Goal: Task Accomplishment & Management: Manage account settings

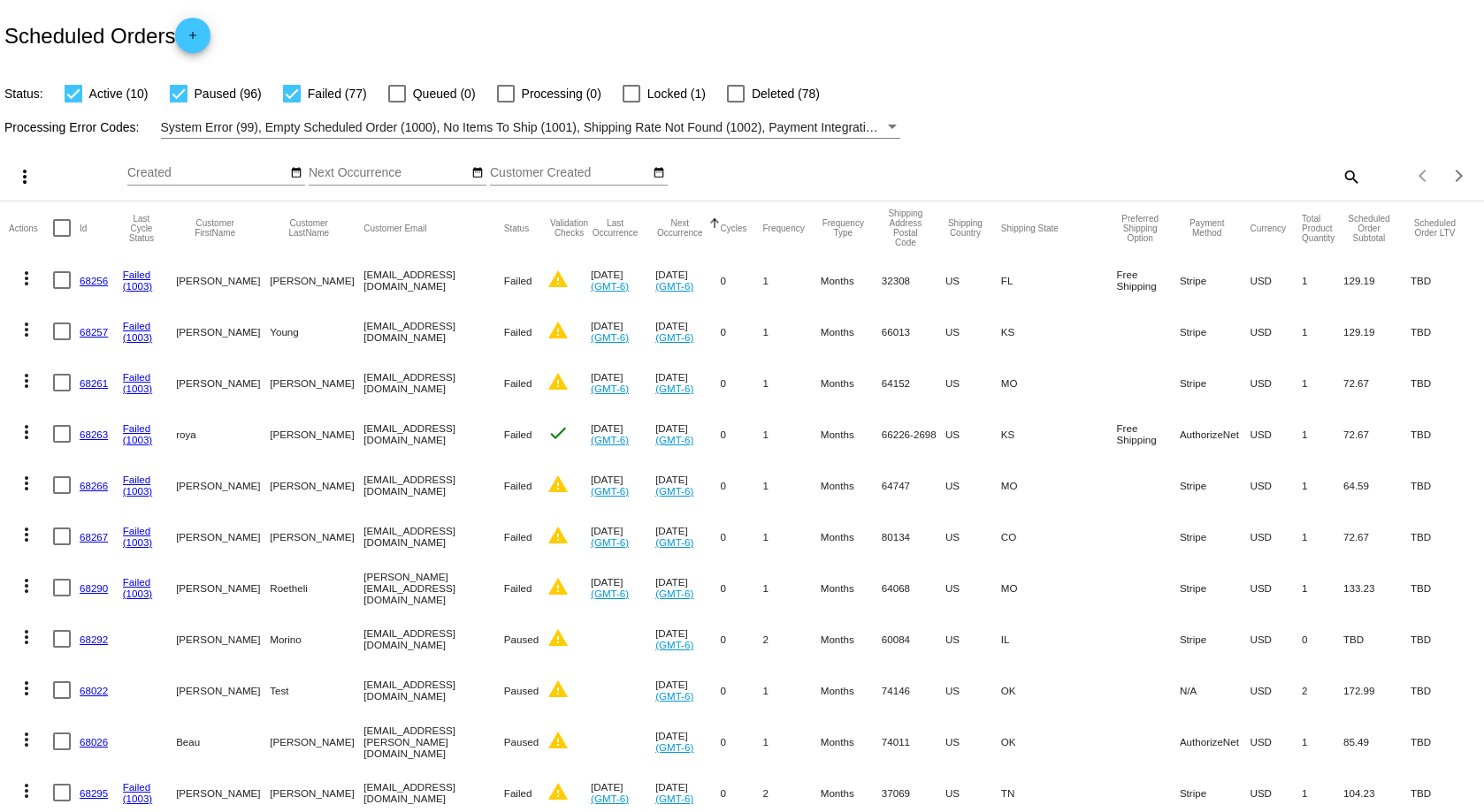
click at [704, 226] on button "Next Occurrence" at bounding box center [680, 228] width 49 height 19
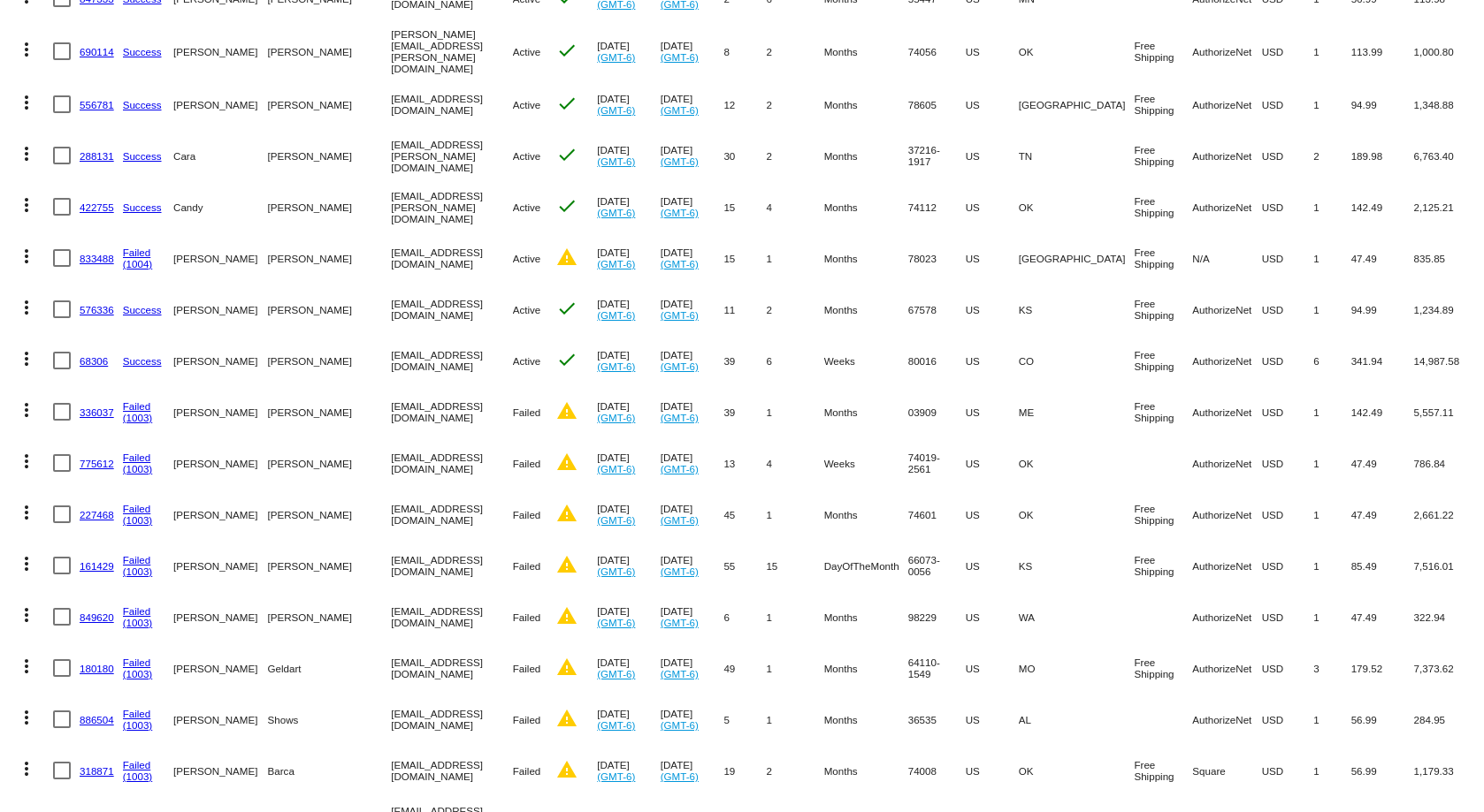
scroll to position [442, 0]
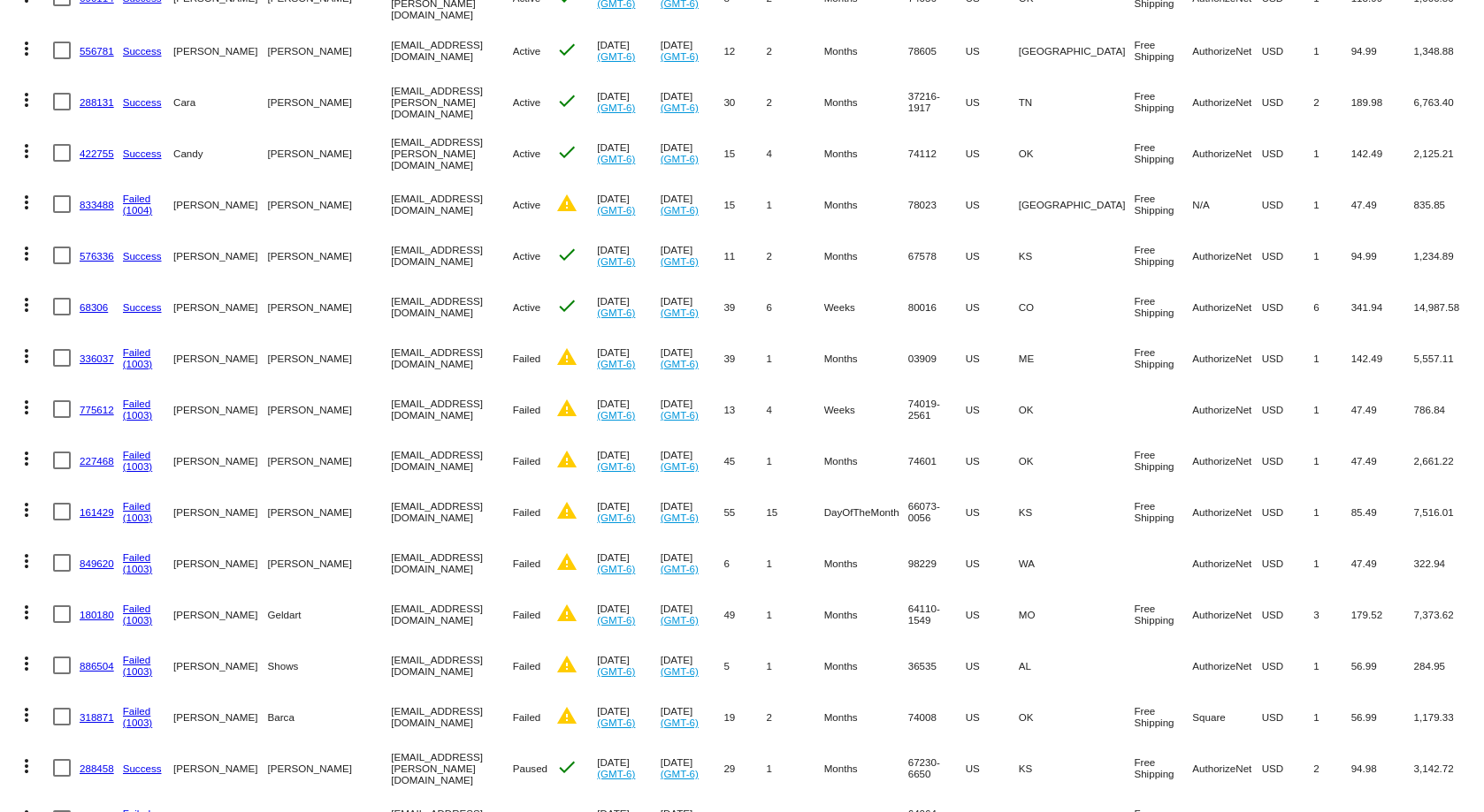
drag, startPoint x: 179, startPoint y: 462, endPoint x: 686, endPoint y: 382, distance: 513.3
drag, startPoint x: 713, startPoint y: 464, endPoint x: 26, endPoint y: 353, distance: 695.9
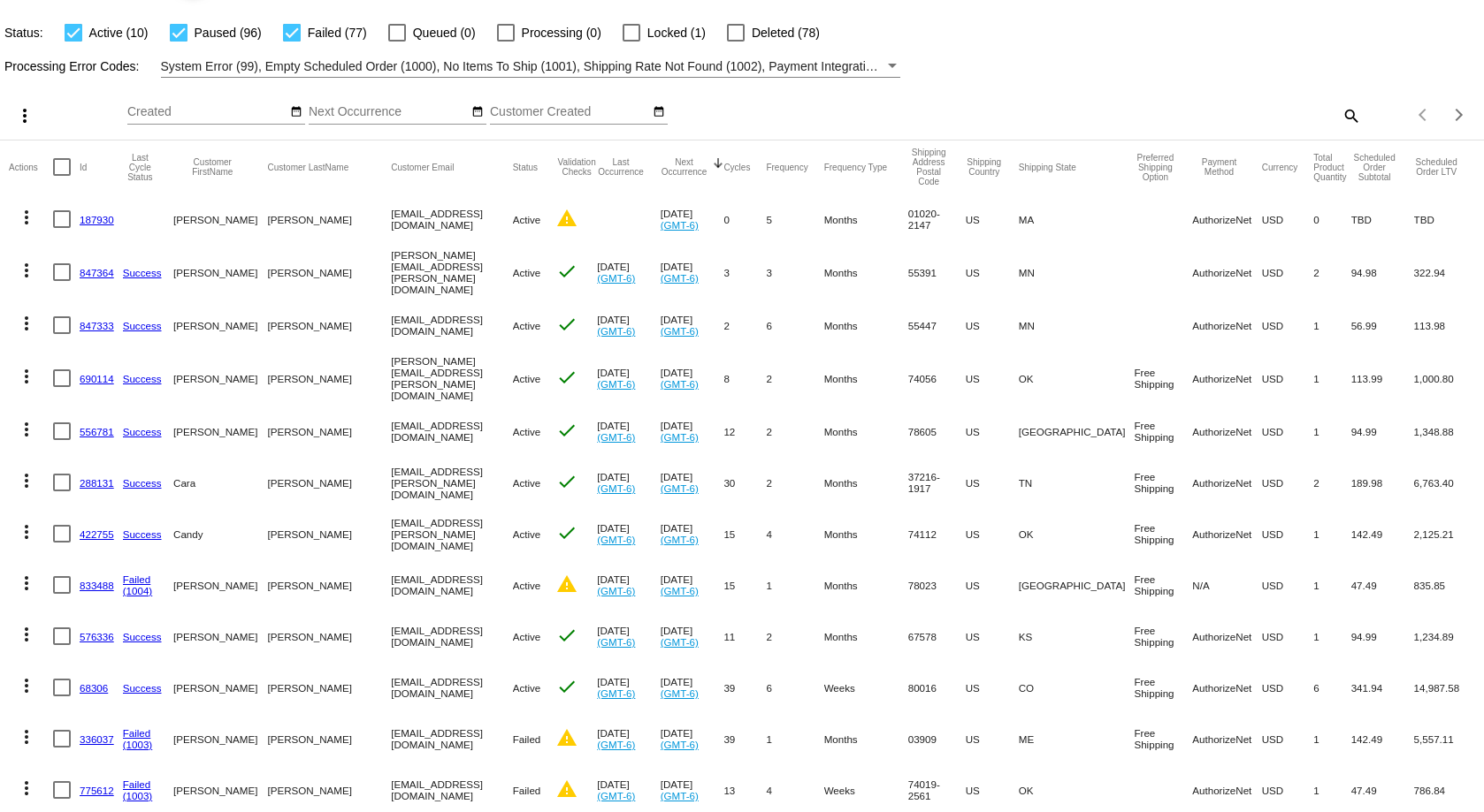
scroll to position [0, 0]
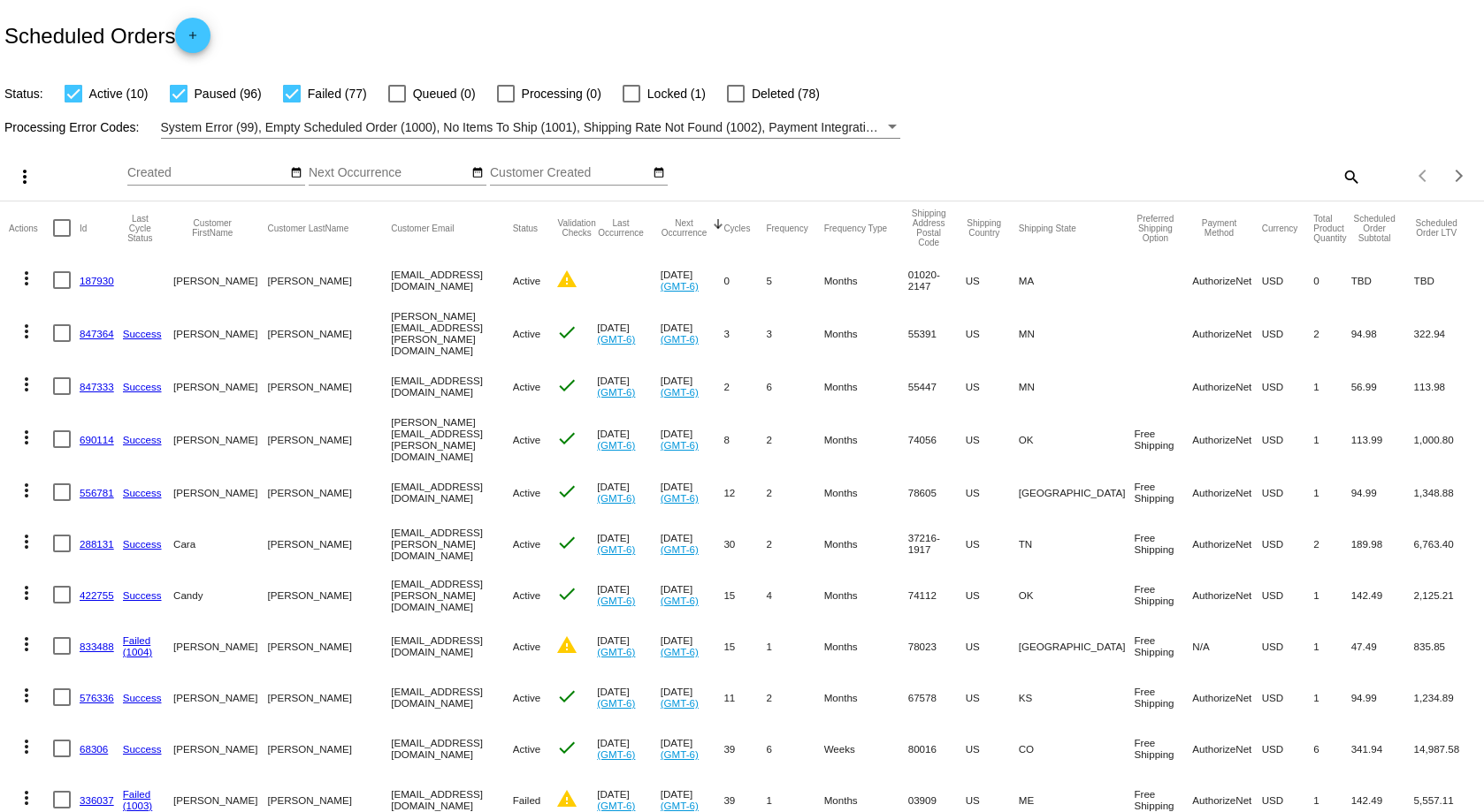
drag, startPoint x: 1434, startPoint y: 718, endPoint x: 77, endPoint y: 231, distance: 1441.7
copy mat-table "Id Last Cycle Status Customer FirstName Customer LastName Customer Email Status…"
click at [974, 137] on div "Processing Error Codes: System Error (99), Empty Scheduled Order (1000), No Ite…" at bounding box center [742, 121] width 1484 height 34
drag, startPoint x: 919, startPoint y: 214, endPoint x: 940, endPoint y: 306, distance: 94.4
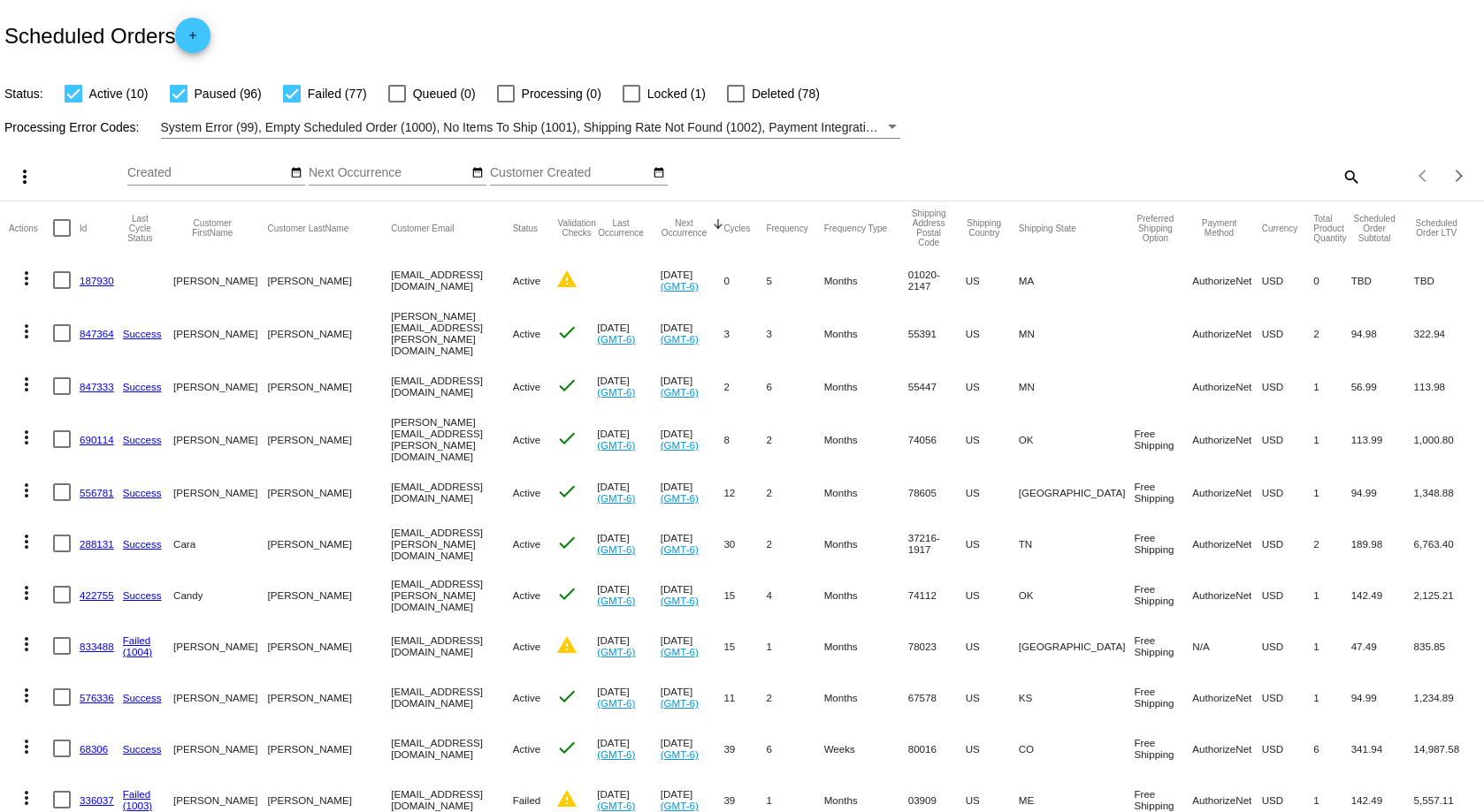
drag, startPoint x: 906, startPoint y: 268, endPoint x: 964, endPoint y: 242, distance: 63.6
click at [974, 140] on div "more_vert Aug Jan Feb Mar [DATE]" at bounding box center [742, 170] width 1484 height 63
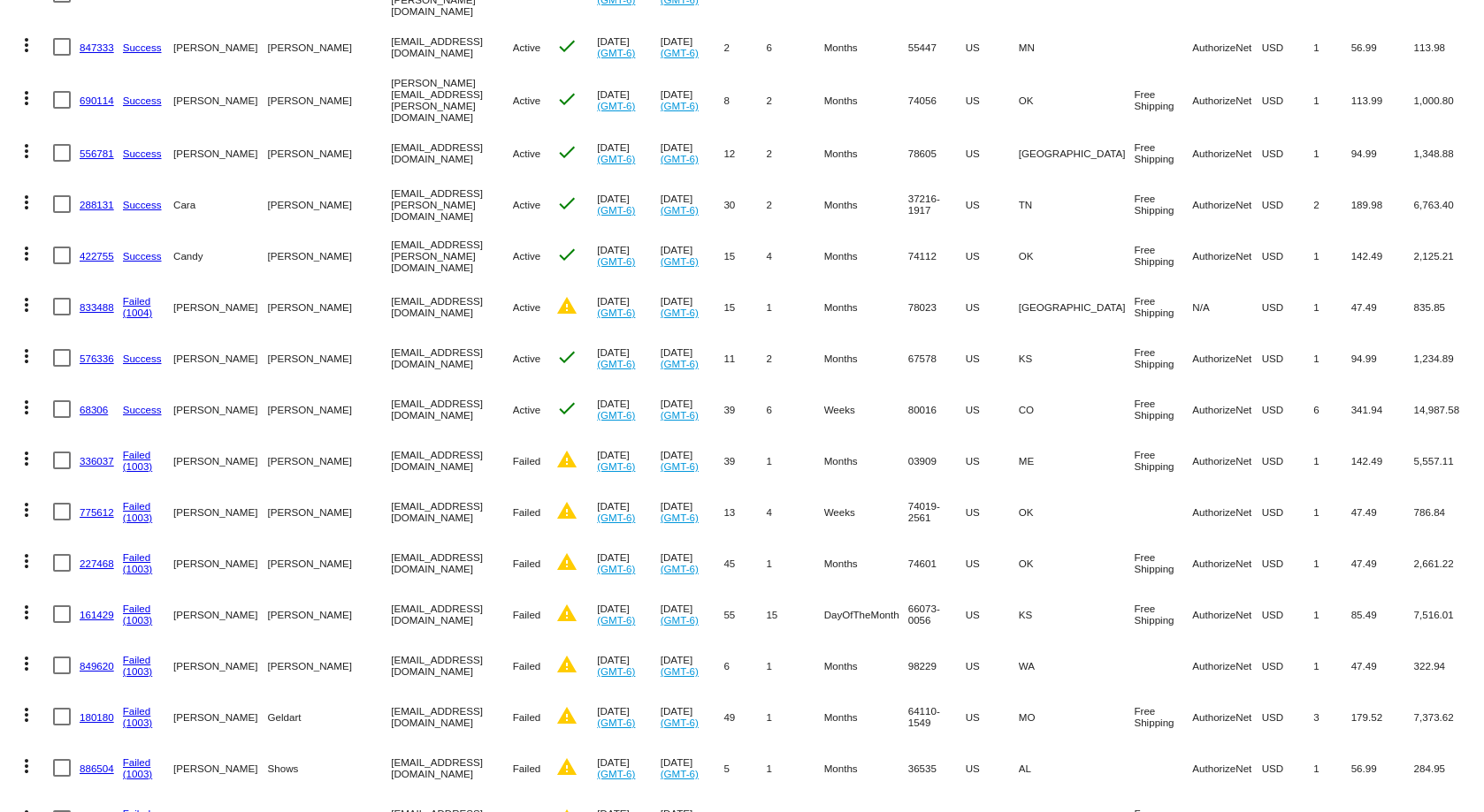
scroll to position [354, 0]
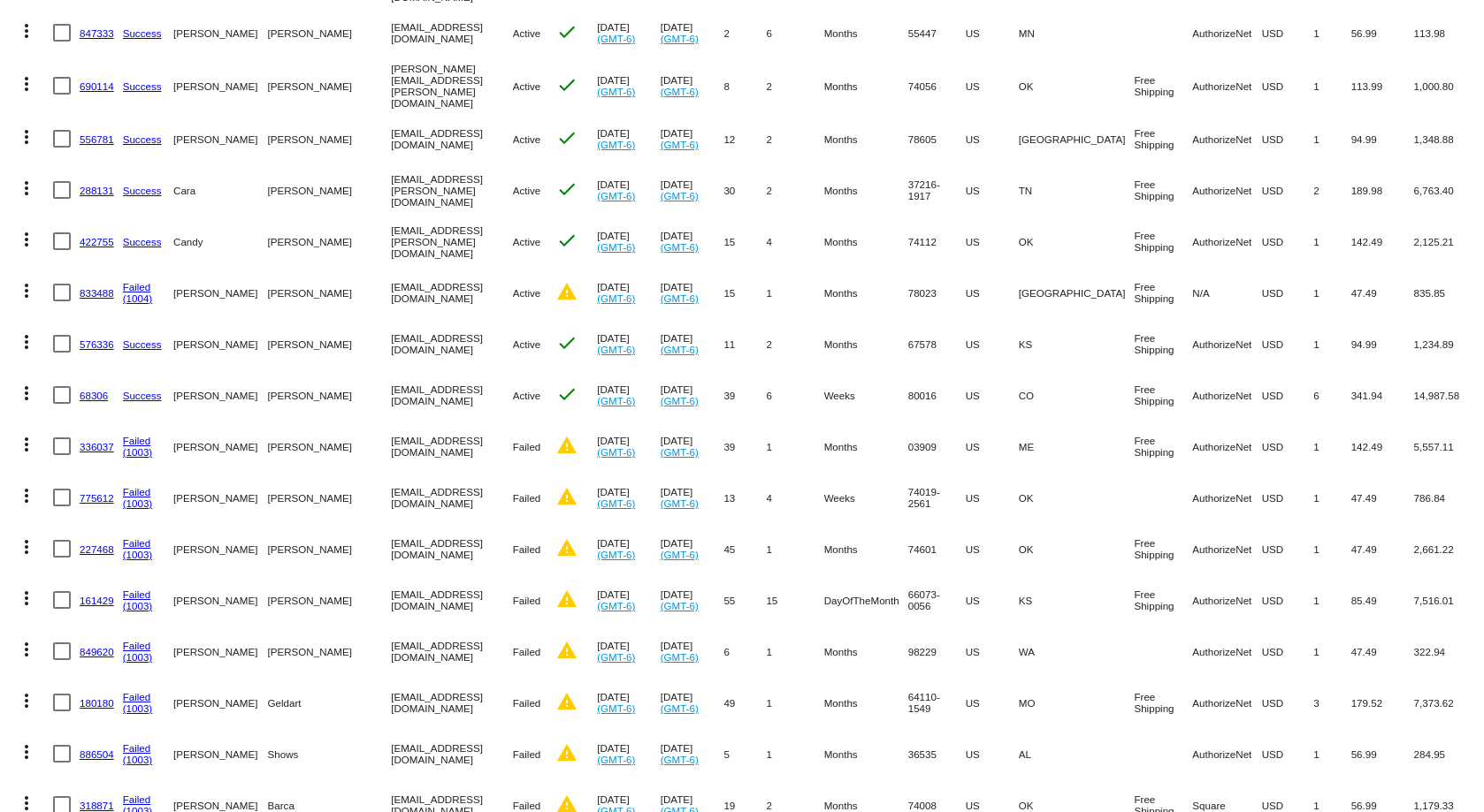
drag, startPoint x: 281, startPoint y: 489, endPoint x: 181, endPoint y: 500, distance: 100.6
click at [181, 500] on mat-row "more_vert 775612 Failed (1003) [PERSON_NAME] [EMAIL_ADDRESS][DOMAIN_NAME] Faile…" at bounding box center [742, 498] width 1466 height 51
drag, startPoint x: 443, startPoint y: 547, endPoint x: 341, endPoint y: 553, distance: 102.2
click at [391, 553] on mat-cell "[EMAIL_ADDRESS][DOMAIN_NAME]" at bounding box center [451, 549] width 121 height 51
copy mat-cell "[EMAIL_ADDRESS][DOMAIN_NAME]"
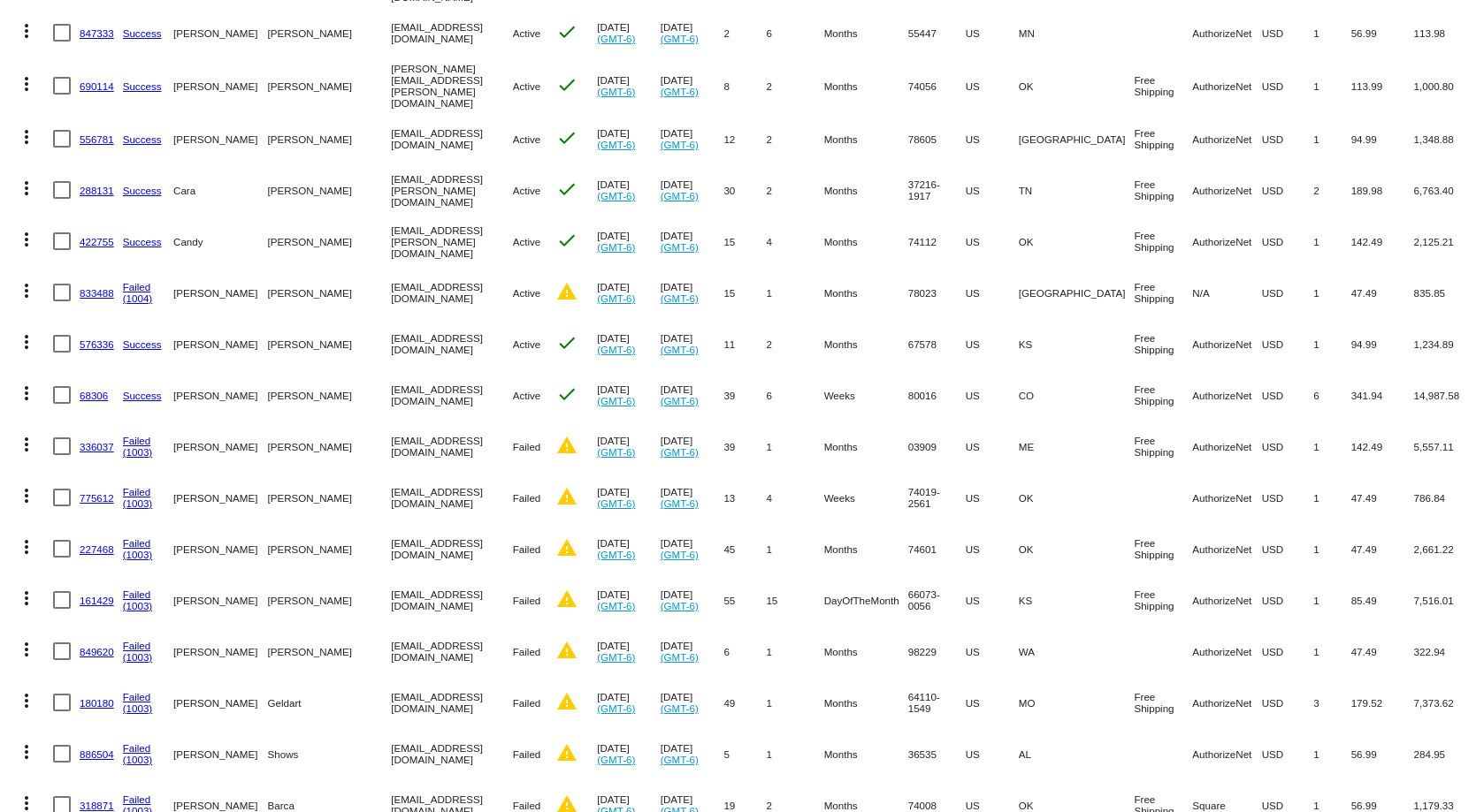
drag, startPoint x: 456, startPoint y: 494, endPoint x: 333, endPoint y: 501, distance: 123.2
click at [333, 501] on mat-row "more_vert 775612 Failed (1003) [PERSON_NAME] [EMAIL_ADDRESS][DOMAIN_NAME] Faile…" at bounding box center [742, 498] width 1466 height 51
copy mat-row "[EMAIL_ADDRESS][DOMAIN_NAME]"
drag, startPoint x: 719, startPoint y: 534, endPoint x: 664, endPoint y: 528, distance: 55.3
click at [664, 528] on mat-cell "[DATE] (GMT-6)" at bounding box center [693, 549] width 64 height 51
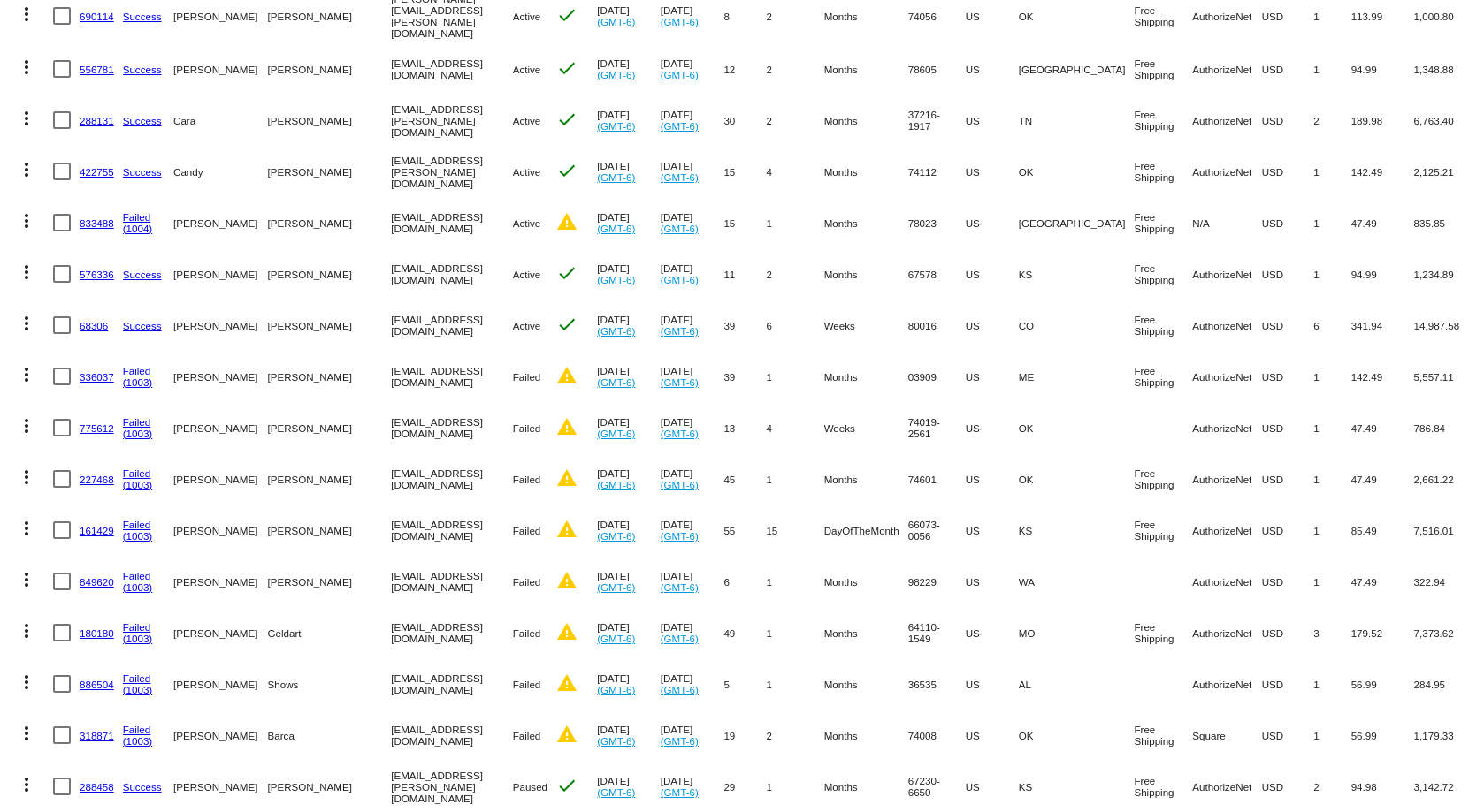
scroll to position [442, 0]
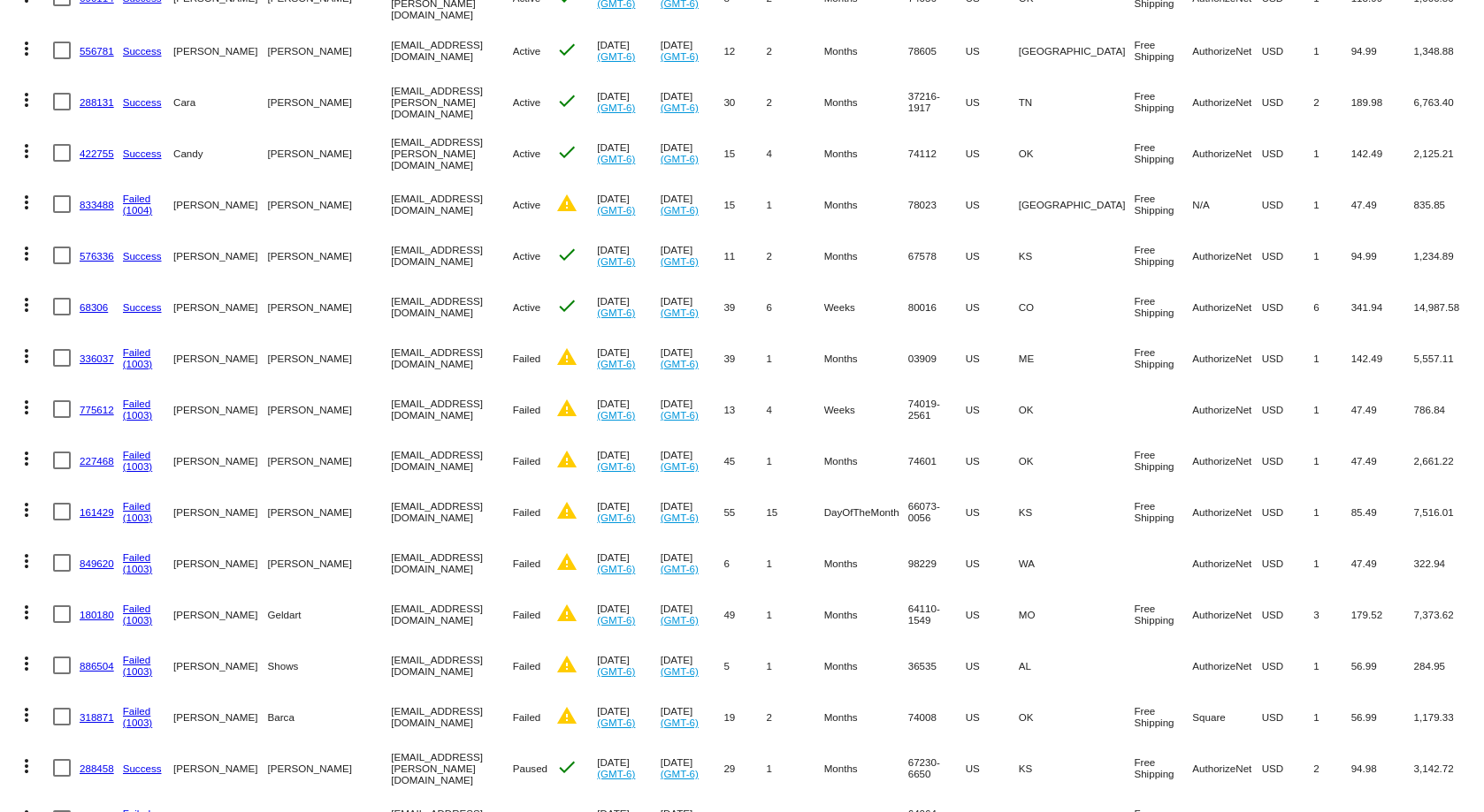
copy mat-cell "[DATE]"
drag, startPoint x: 723, startPoint y: 496, endPoint x: 661, endPoint y: 500, distance: 62.1
click at [661, 500] on mat-cell "[DATE] (GMT-6)" at bounding box center [693, 512] width 64 height 51
drag, startPoint x: 720, startPoint y: 398, endPoint x: 661, endPoint y: 398, distance: 59.0
click at [661, 398] on mat-cell "[DATE] (GMT-6)" at bounding box center [693, 410] width 64 height 51
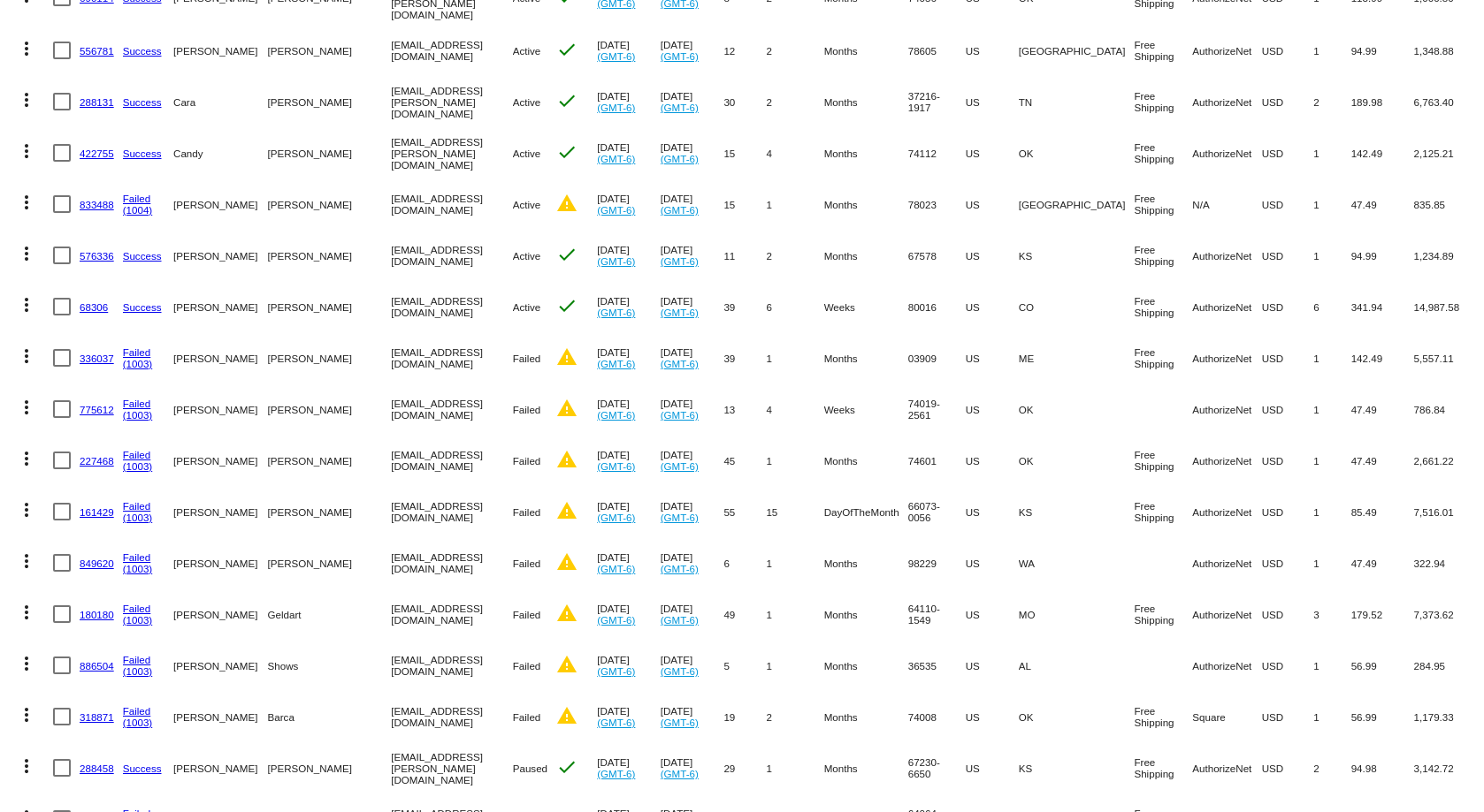
copy mat-cell "[DATE]"
click at [391, 397] on mat-cell "[EMAIL_ADDRESS][DOMAIN_NAME]" at bounding box center [451, 410] width 121 height 51
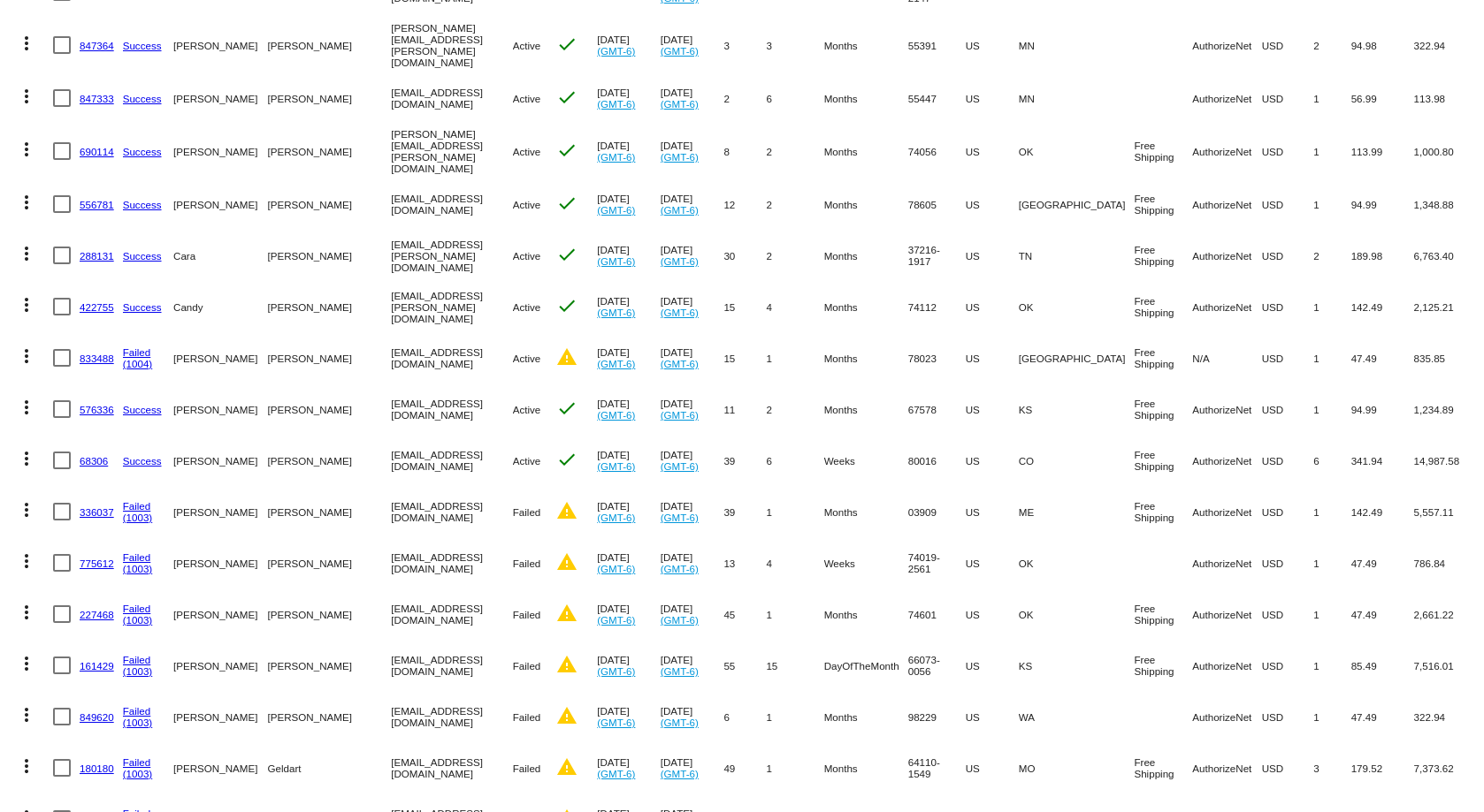
scroll to position [265, 0]
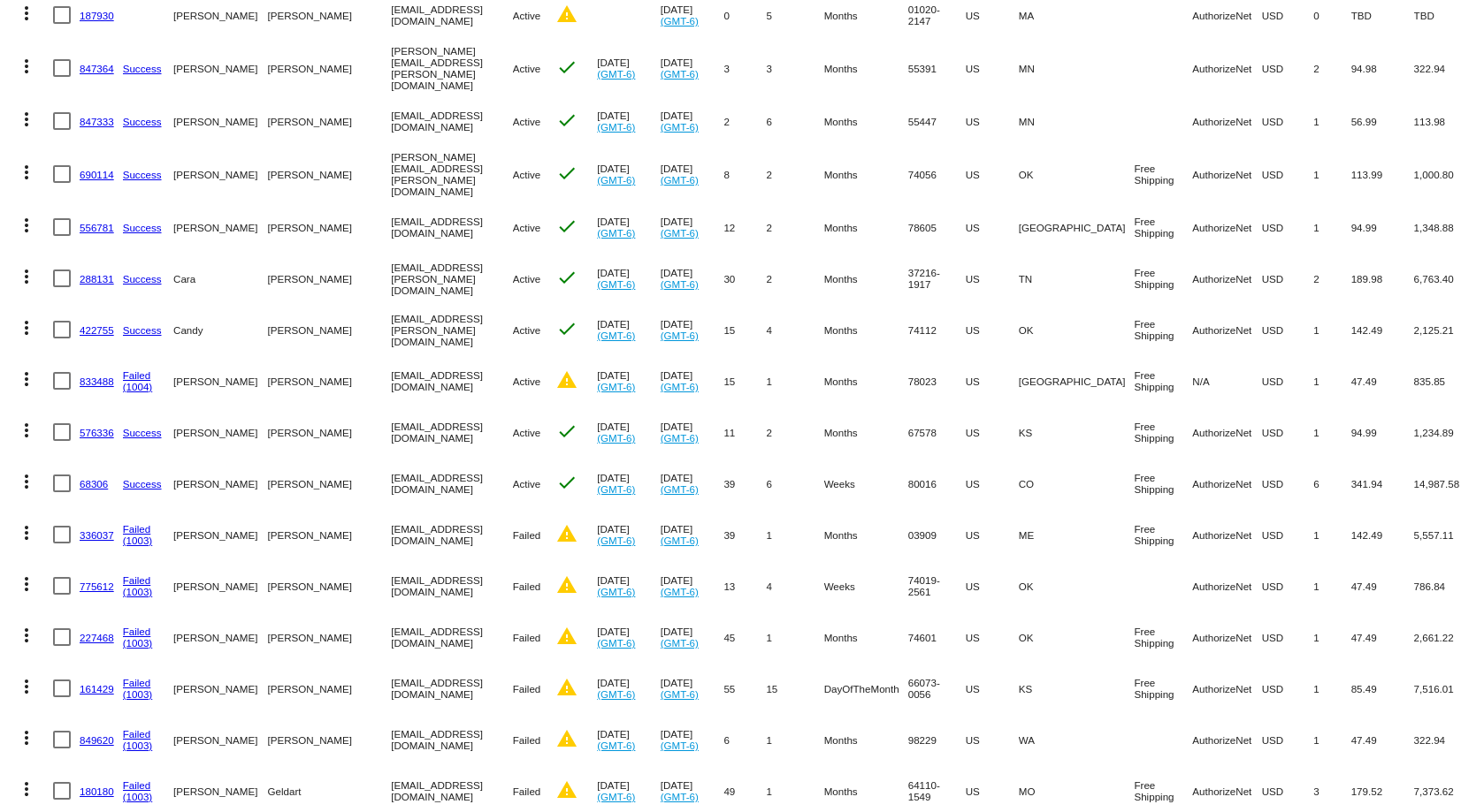
click at [95, 632] on link "227468" at bounding box center [96, 638] width 35 height 11
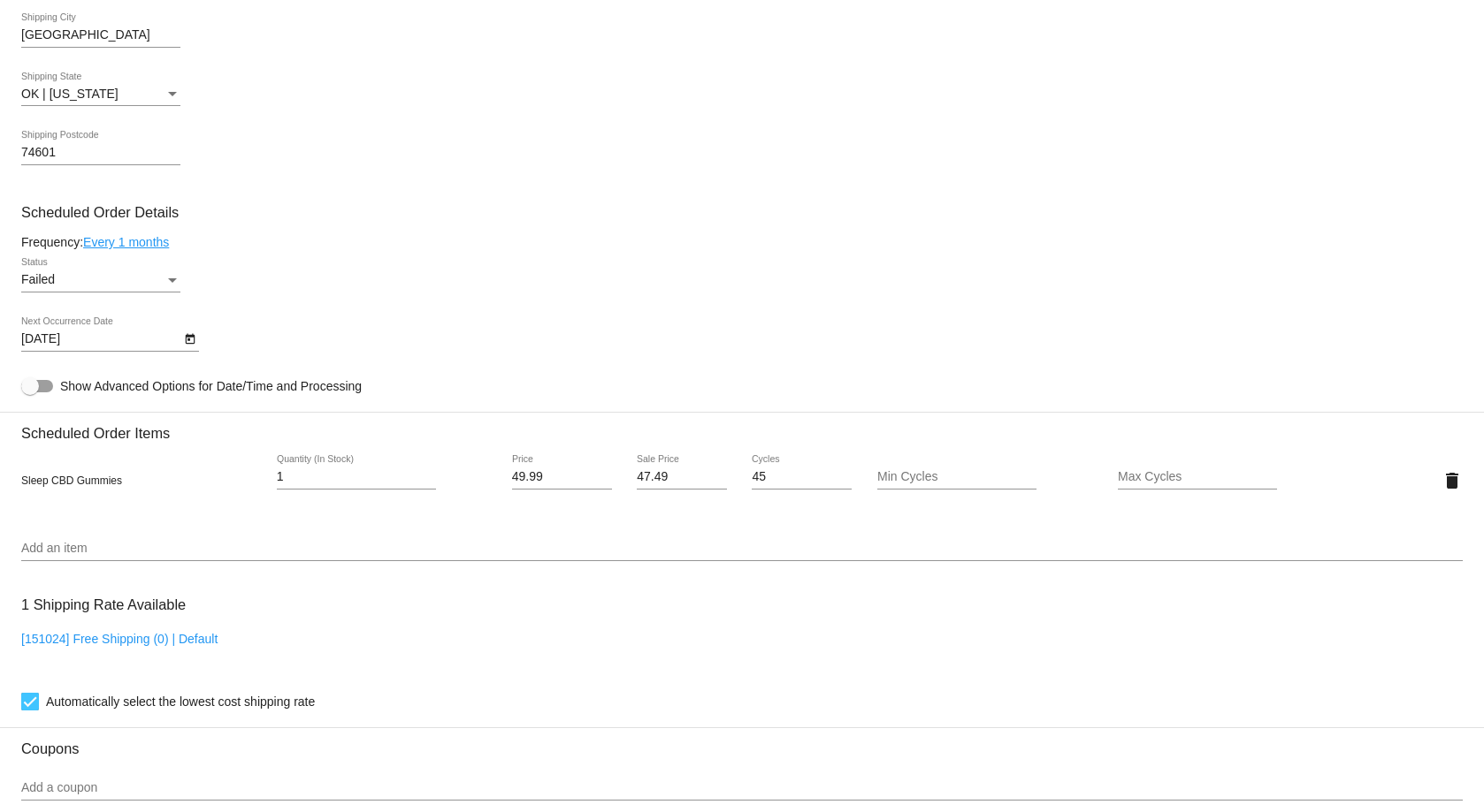
scroll to position [884, 0]
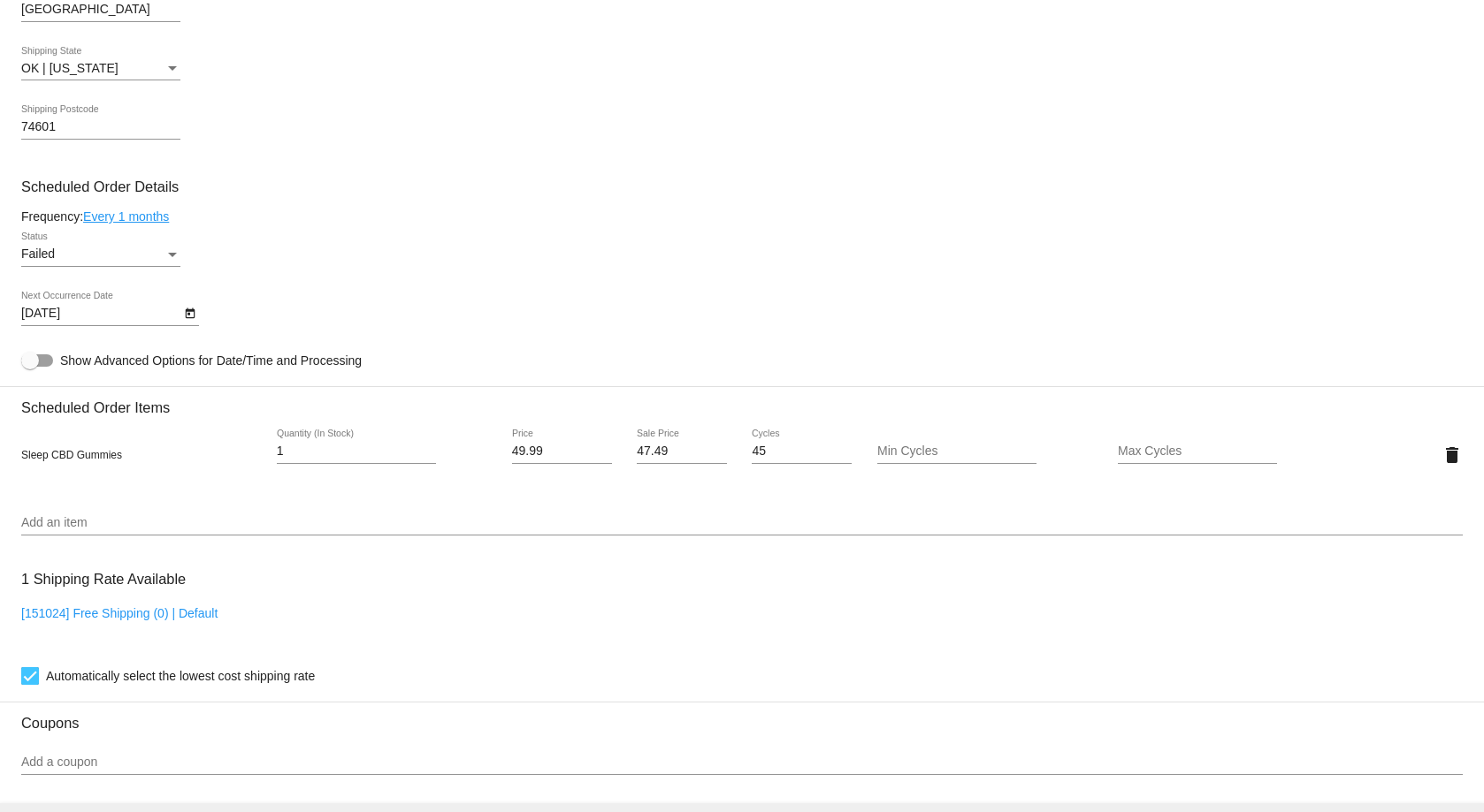
drag, startPoint x: 18, startPoint y: 455, endPoint x: 677, endPoint y: 469, distance: 659.1
click at [677, 469] on mat-card "Customer 797635: [PERSON_NAME] [EMAIL_ADDRESS][DOMAIN_NAME] Customer Shipping E…" at bounding box center [742, 412] width 1484 height 1768
copy div "Sleep CBD Gummies Quantity (In Stock) Price Sale Price"
drag, startPoint x: 717, startPoint y: 621, endPoint x: 696, endPoint y: 610, distance: 23.7
click at [717, 621] on div "[151024] Free Shipping (0) | Default" at bounding box center [742, 632] width 1442 height 50
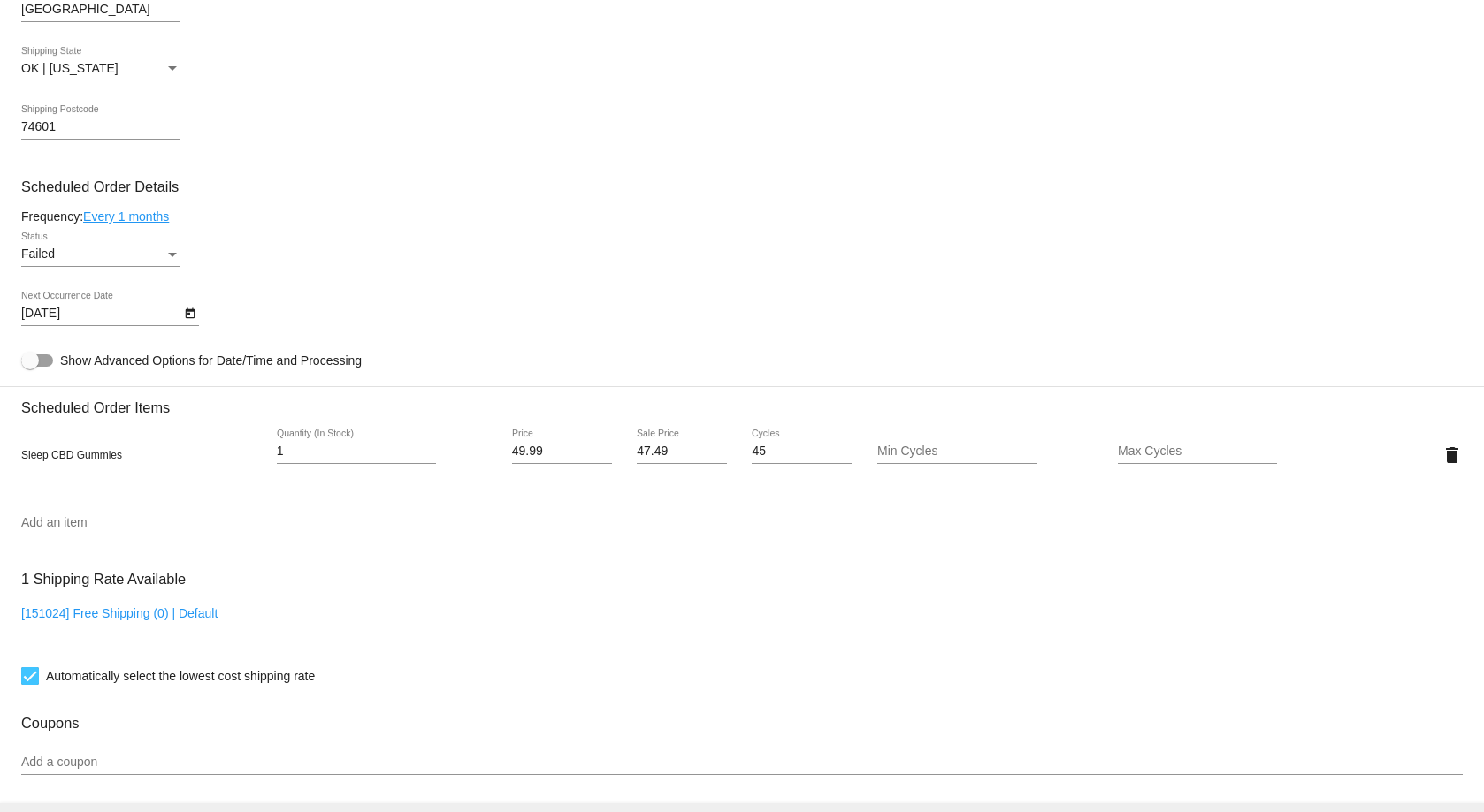
drag, startPoint x: 177, startPoint y: 456, endPoint x: -6, endPoint y: 454, distance: 183.0
click at [0, 454] on html "arrow_back Scheduled Order #227468 Failed more_vert Last Processing Cycle ID: 2…" at bounding box center [742, 406] width 1484 height 812
copy span "Sleep CBD Gummies"
click at [511, 525] on input "Add an item" at bounding box center [742, 524] width 1442 height 14
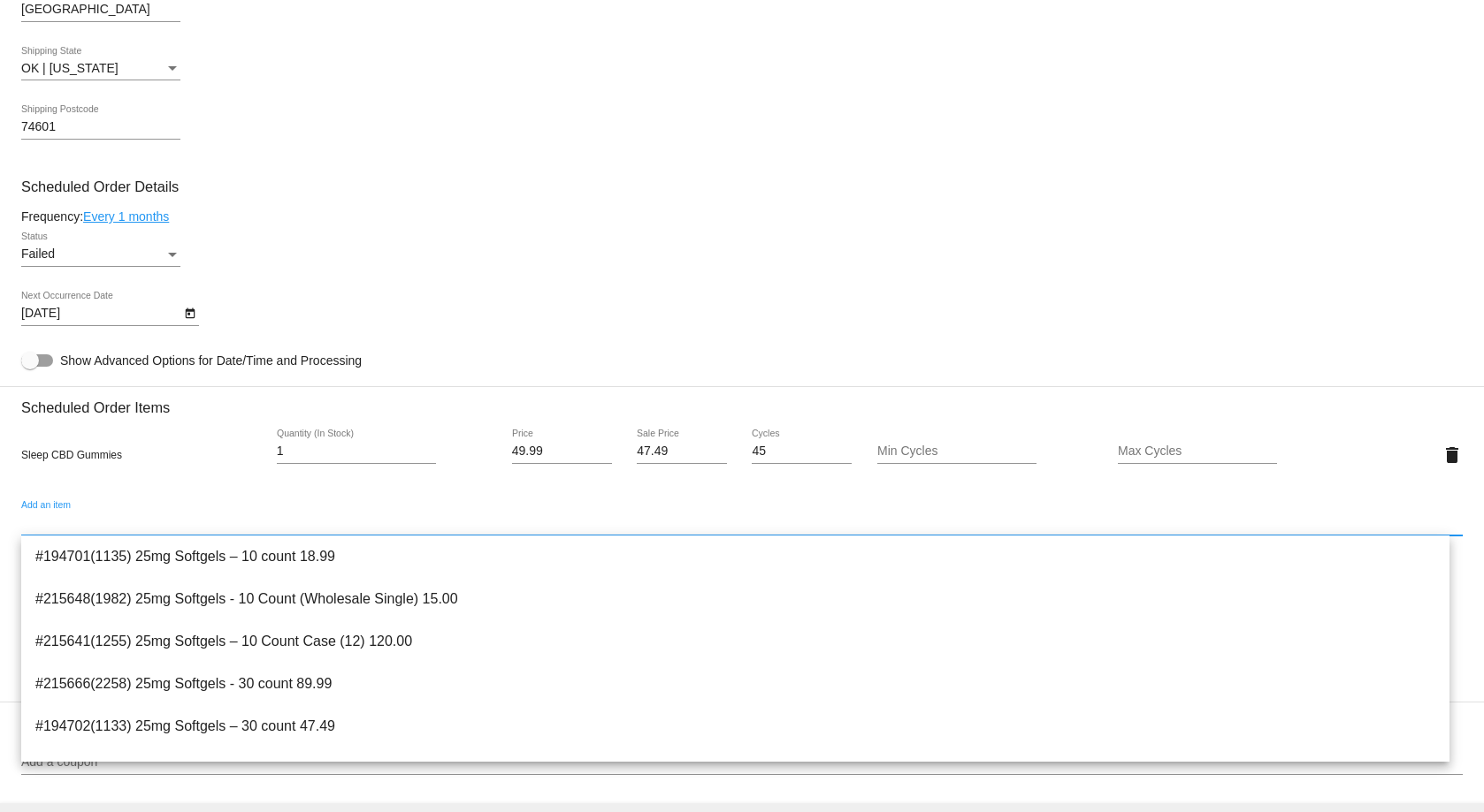
click at [377, 454] on input "1" at bounding box center [357, 452] width 159 height 14
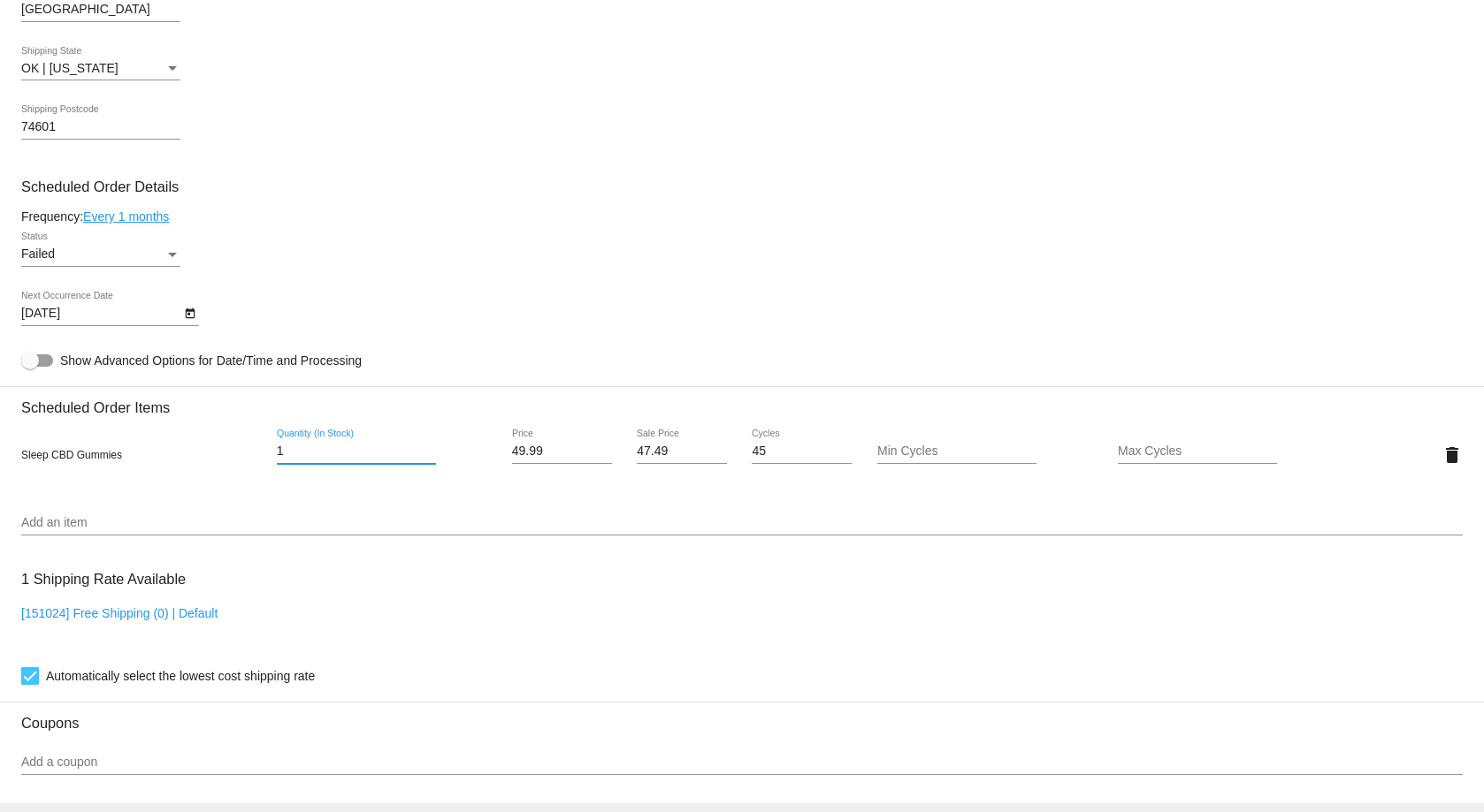
click at [377, 454] on input "1" at bounding box center [357, 452] width 159 height 14
click at [544, 455] on input "49.99" at bounding box center [562, 452] width 100 height 14
drag, startPoint x: 544, startPoint y: 455, endPoint x: 464, endPoint y: 452, distance: 80.1
click at [464, 452] on div "Sleep CBD Gummies 1 Quantity (In Stock) 49.99 Price 47.49 Sale Price 45 Cycles …" at bounding box center [742, 455] width 1442 height 50
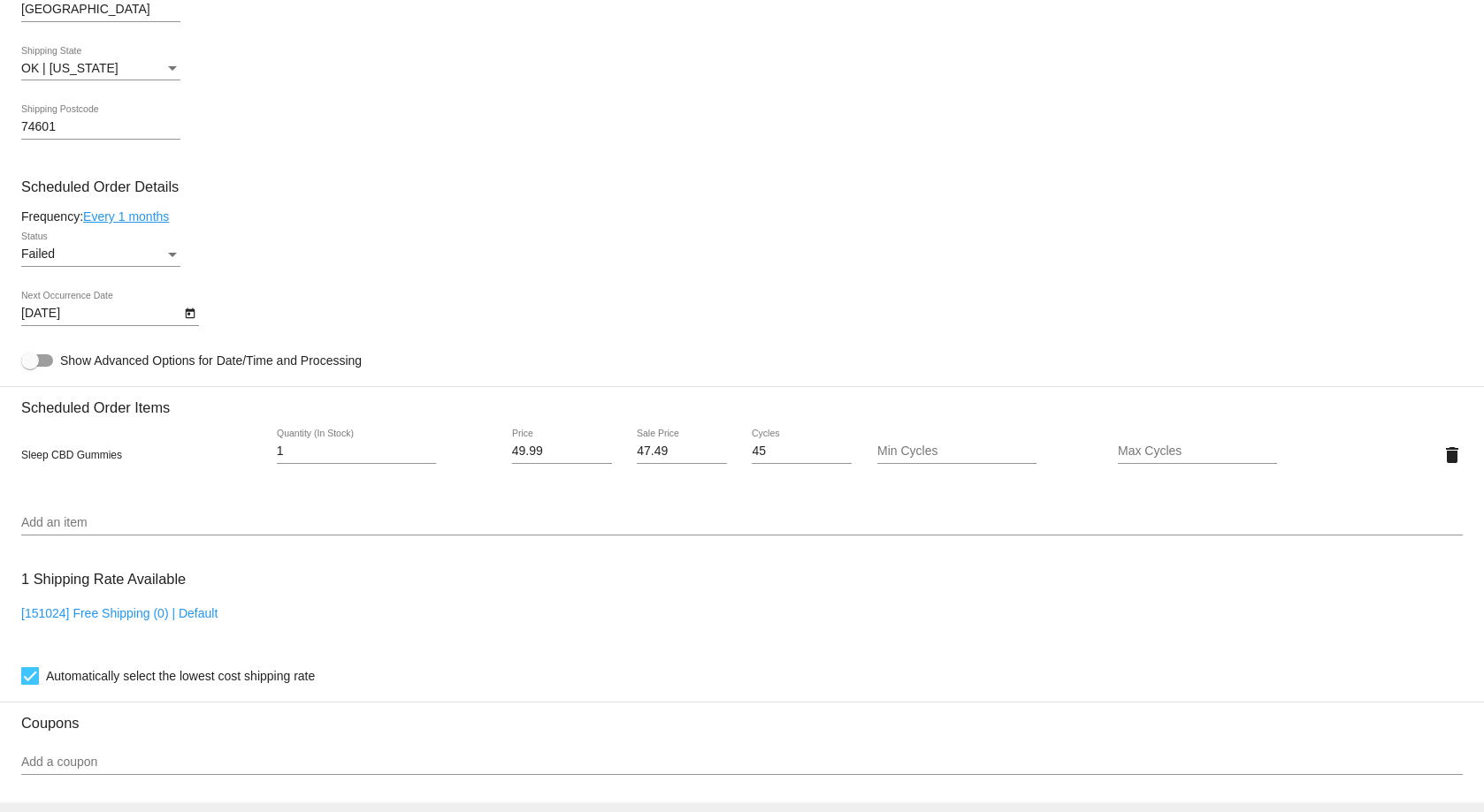
click at [677, 445] on mat-card "Customer 797635: [PERSON_NAME] [EMAIL_ADDRESS][DOMAIN_NAME] Customer Shipping E…" at bounding box center [742, 412] width 1484 height 1768
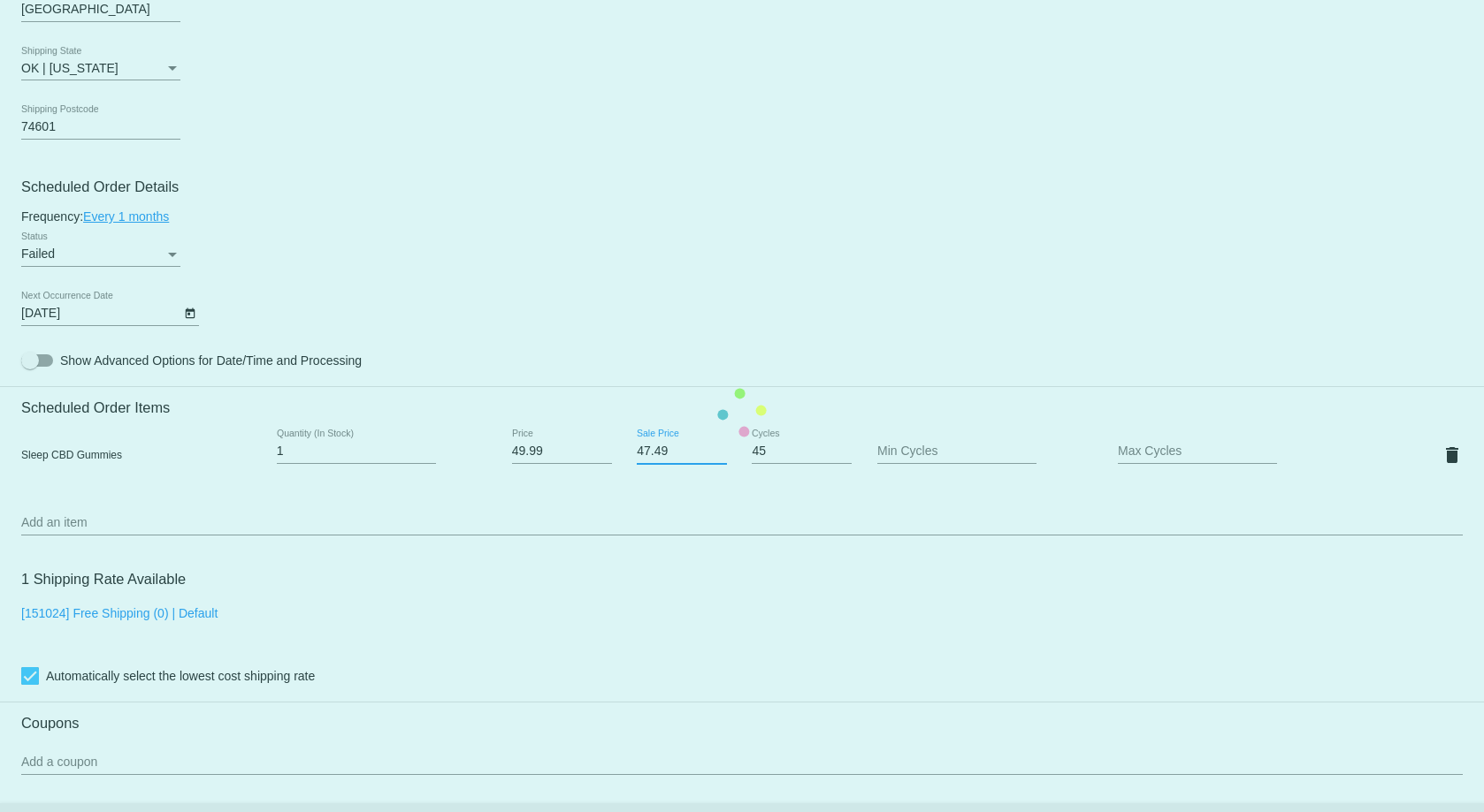
drag, startPoint x: 668, startPoint y: 446, endPoint x: 594, endPoint y: 444, distance: 74.0
click at [594, 444] on mat-card "Customer 797635: [PERSON_NAME] [EMAIL_ADDRESS][DOMAIN_NAME] Customer Shipping E…" at bounding box center [742, 412] width 1484 height 1768
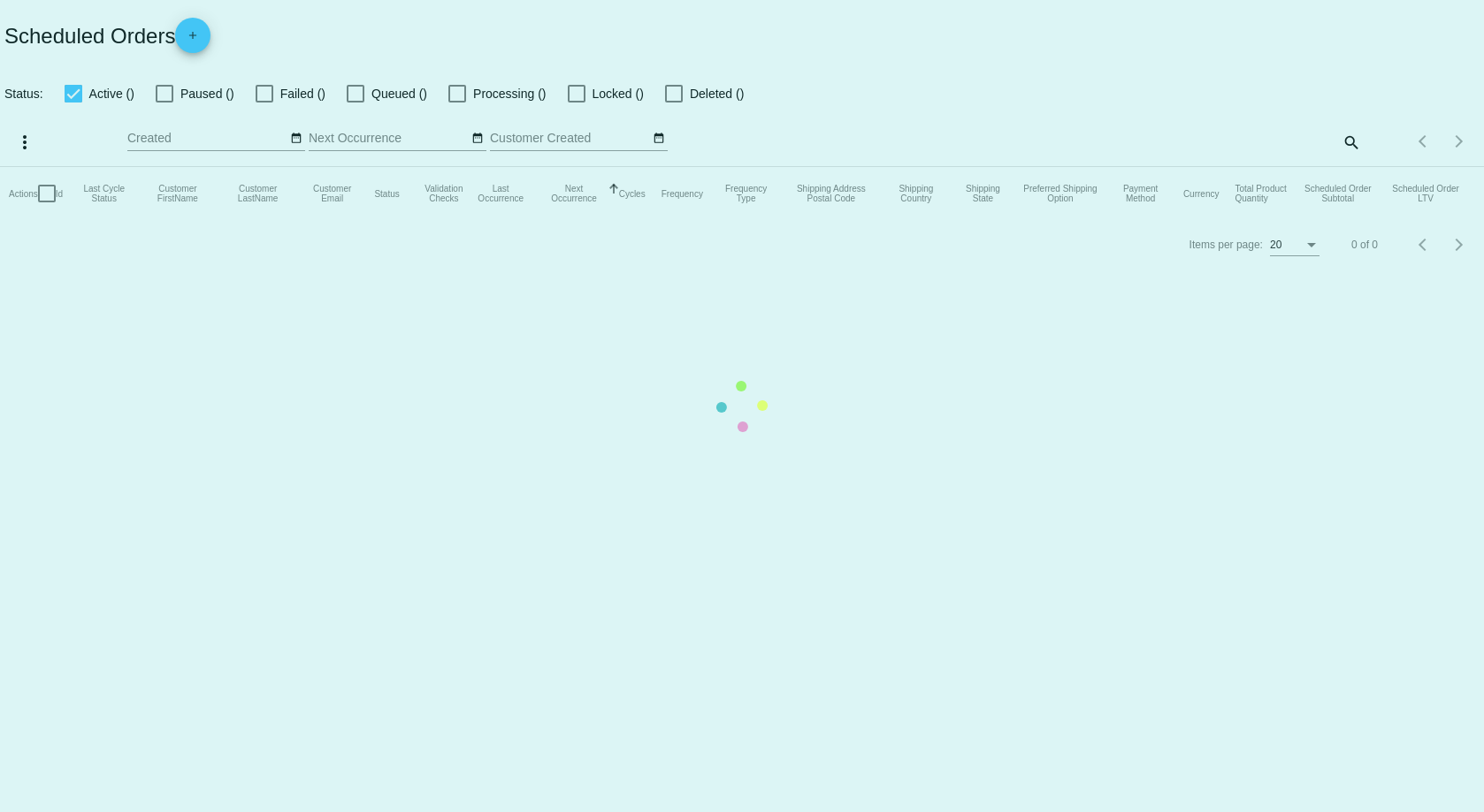
checkbox input "true"
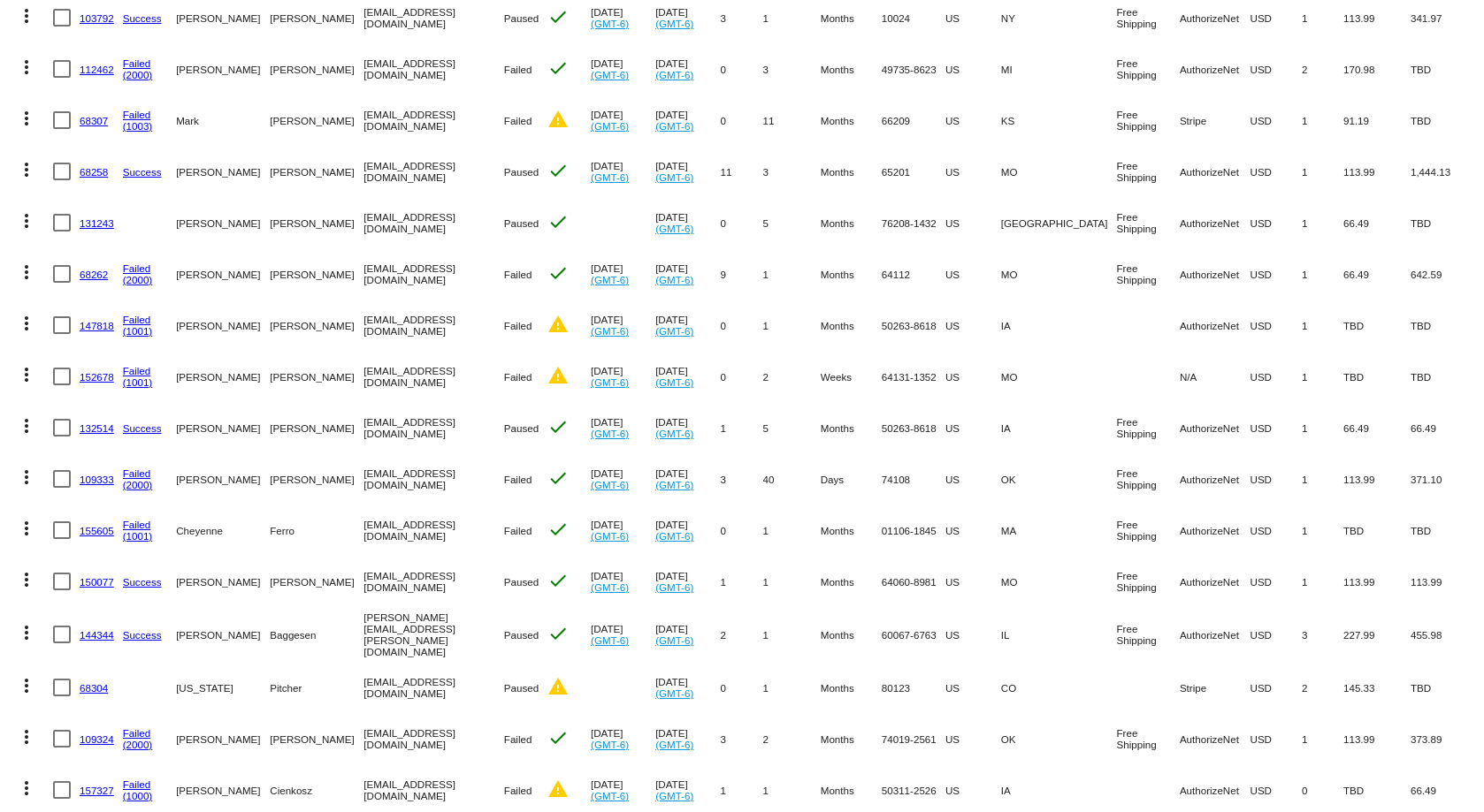
scroll to position [2298, 0]
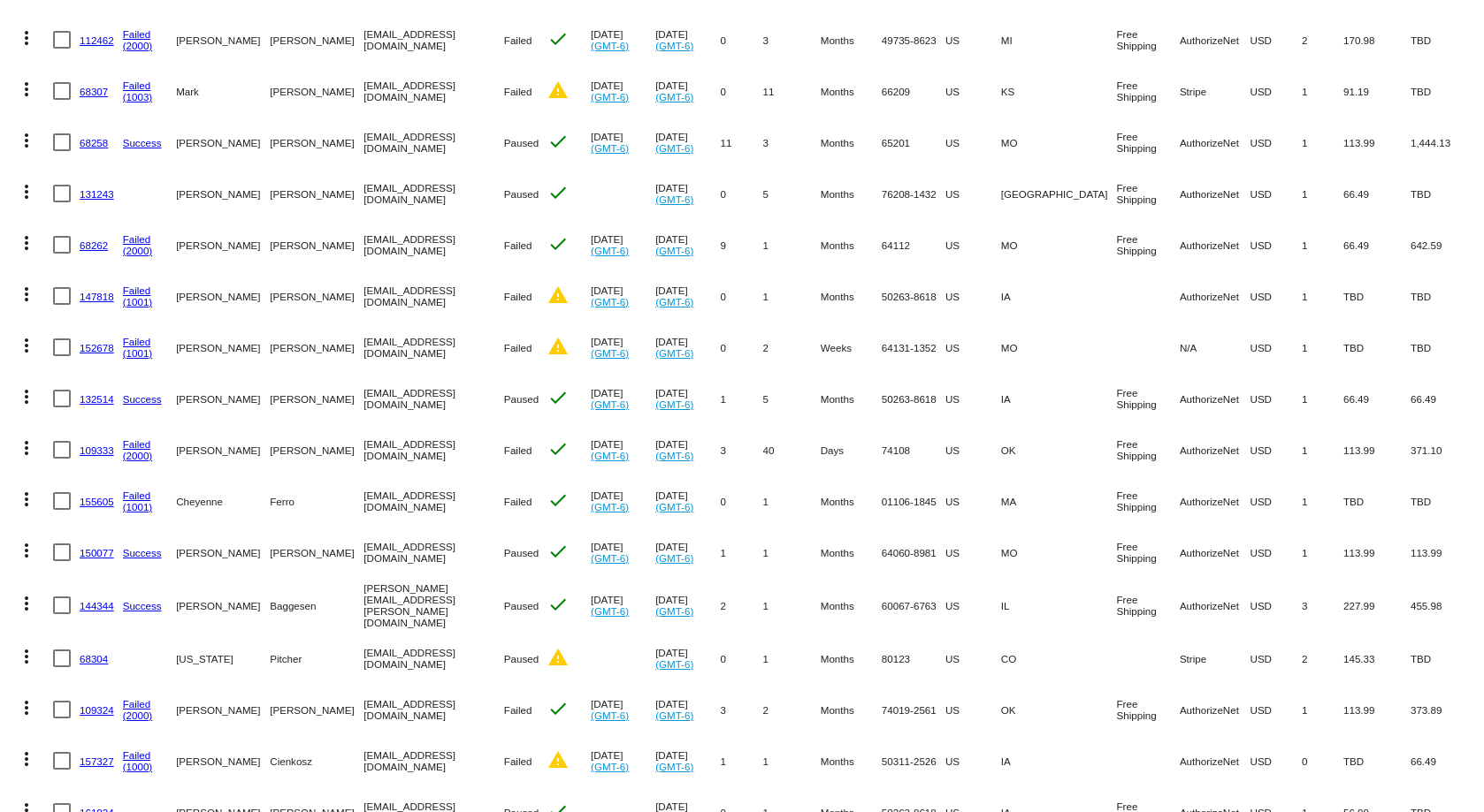
click at [96, 705] on link "109324" at bounding box center [96, 710] width 35 height 11
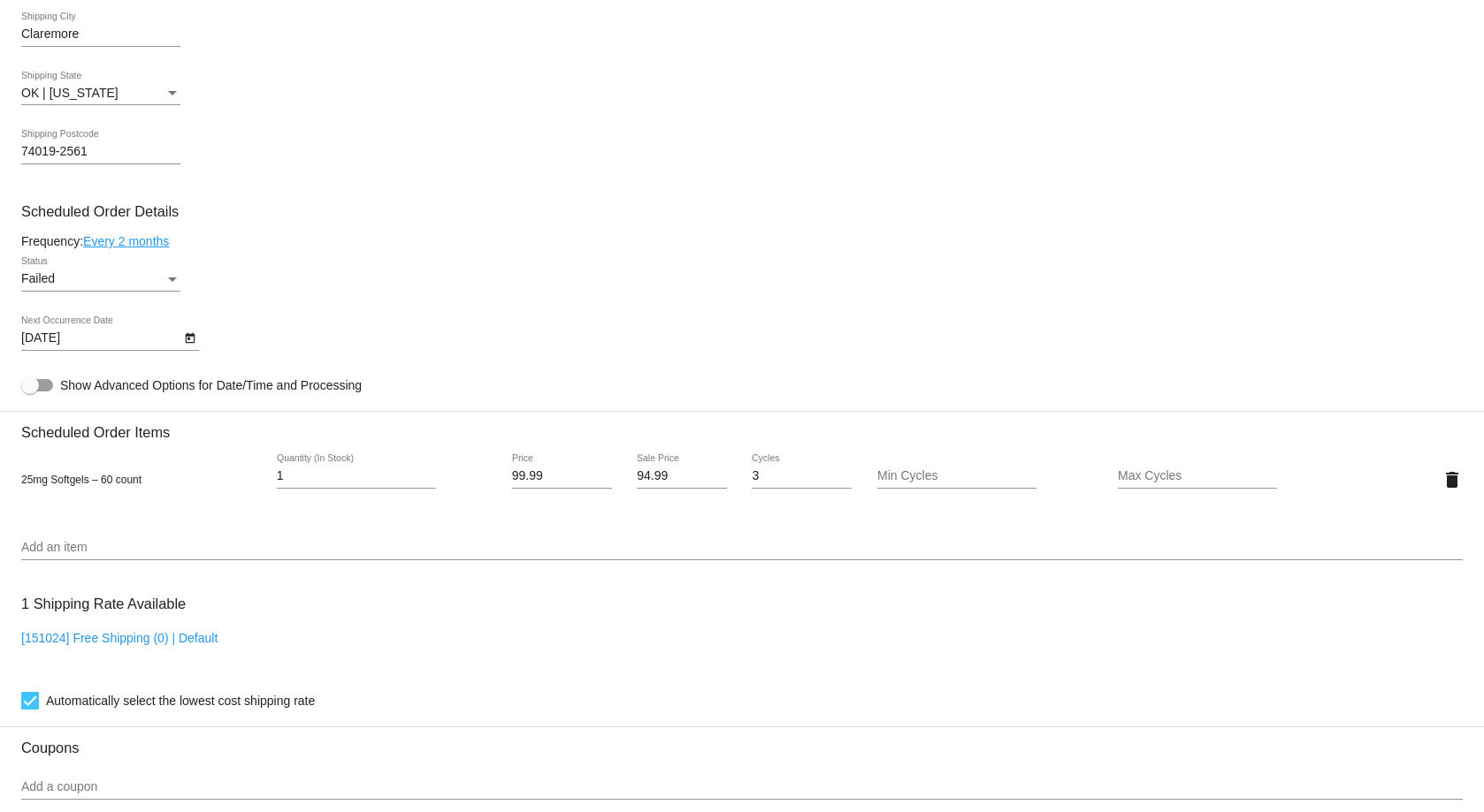
scroll to position [972, 0]
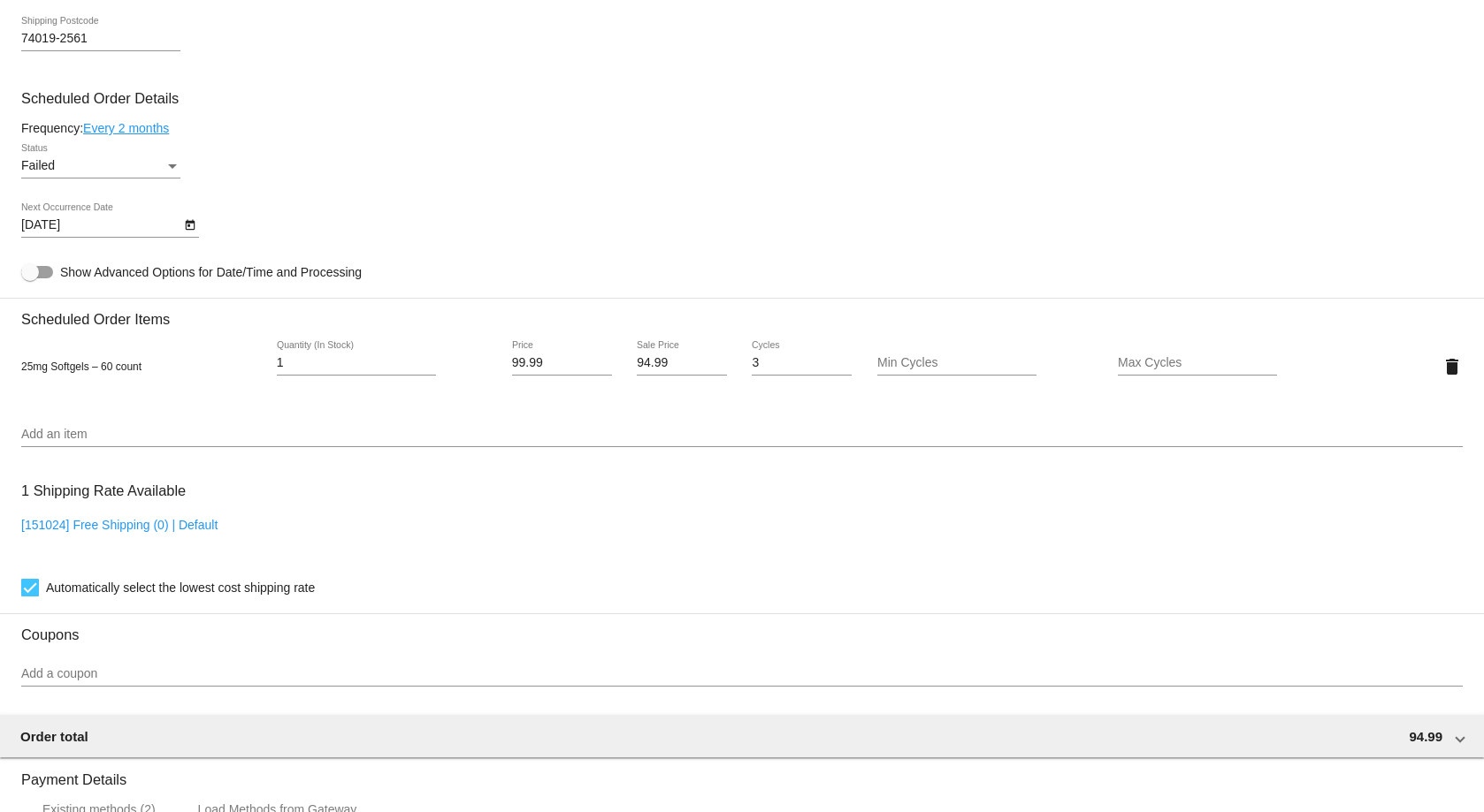
drag, startPoint x: 19, startPoint y: 367, endPoint x: 147, endPoint y: 370, distance: 128.0
click at [147, 370] on mat-card "Customer 331450: [PERSON_NAME] [EMAIL_ADDRESS][DOMAIN_NAME] Customer Shipping E…" at bounding box center [742, 324] width 1484 height 1768
copy span "25mg Softgels – 60 count"
drag, startPoint x: 379, startPoint y: 378, endPoint x: 325, endPoint y: 372, distance: 54.3
click at [357, 378] on div "1 Quantity (In Stock)" at bounding box center [357, 366] width 159 height 50
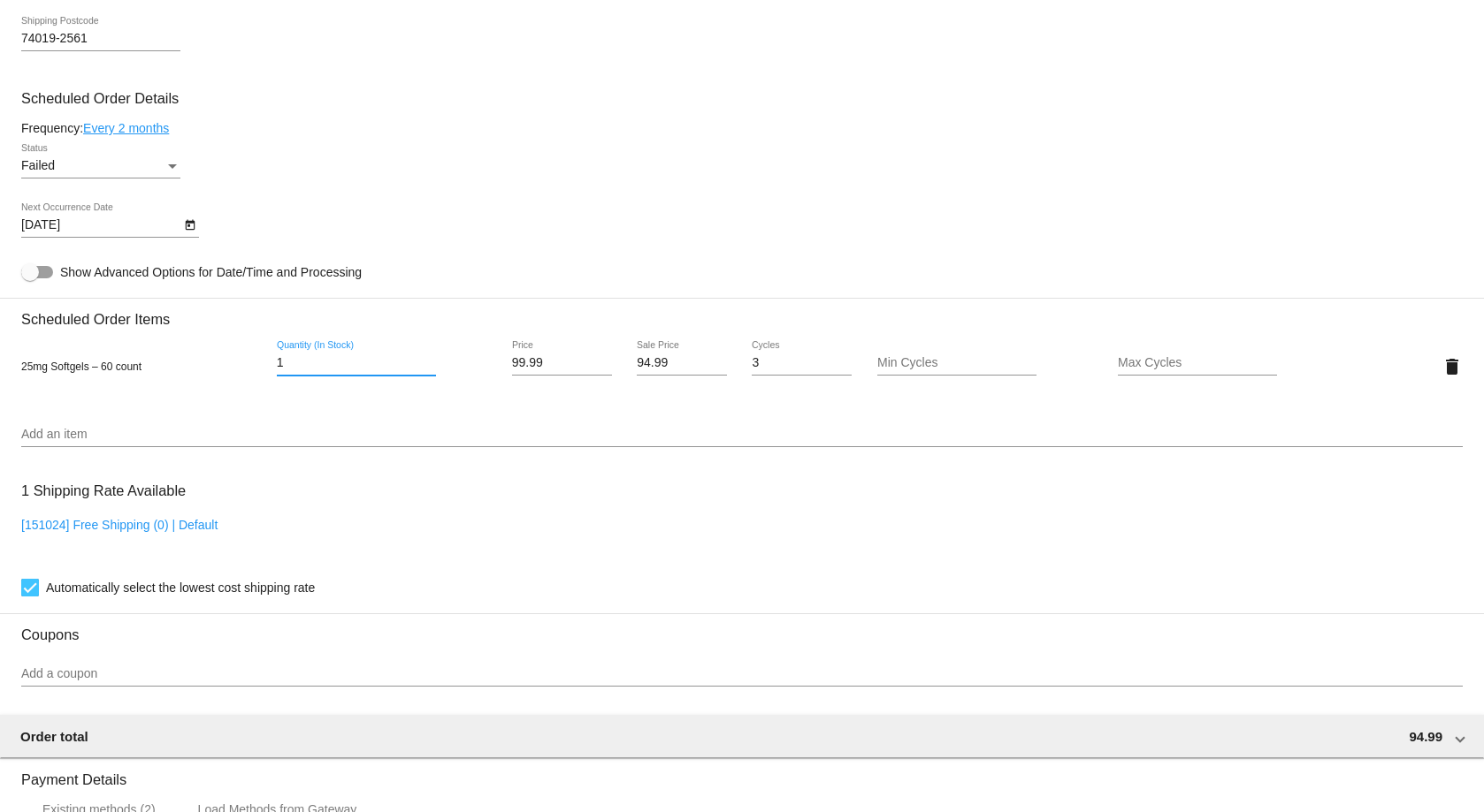
drag, startPoint x: 325, startPoint y: 361, endPoint x: 273, endPoint y: 364, distance: 52.1
click at [273, 364] on div "1 Quantity (In Stock)" at bounding box center [382, 366] width 241 height 50
drag, startPoint x: 541, startPoint y: 363, endPoint x: 450, endPoint y: 359, distance: 91.1
click at [450, 359] on div "25mg Softgels – 60 count 1 Quantity (In Stock) 99.99 Price 94.99 Sale Price 3 C…" at bounding box center [742, 366] width 1442 height 50
click at [702, 358] on mat-card "Customer 331450: [PERSON_NAME] [EMAIL_ADDRESS][DOMAIN_NAME] Customer Shipping E…" at bounding box center [742, 324] width 1484 height 1768
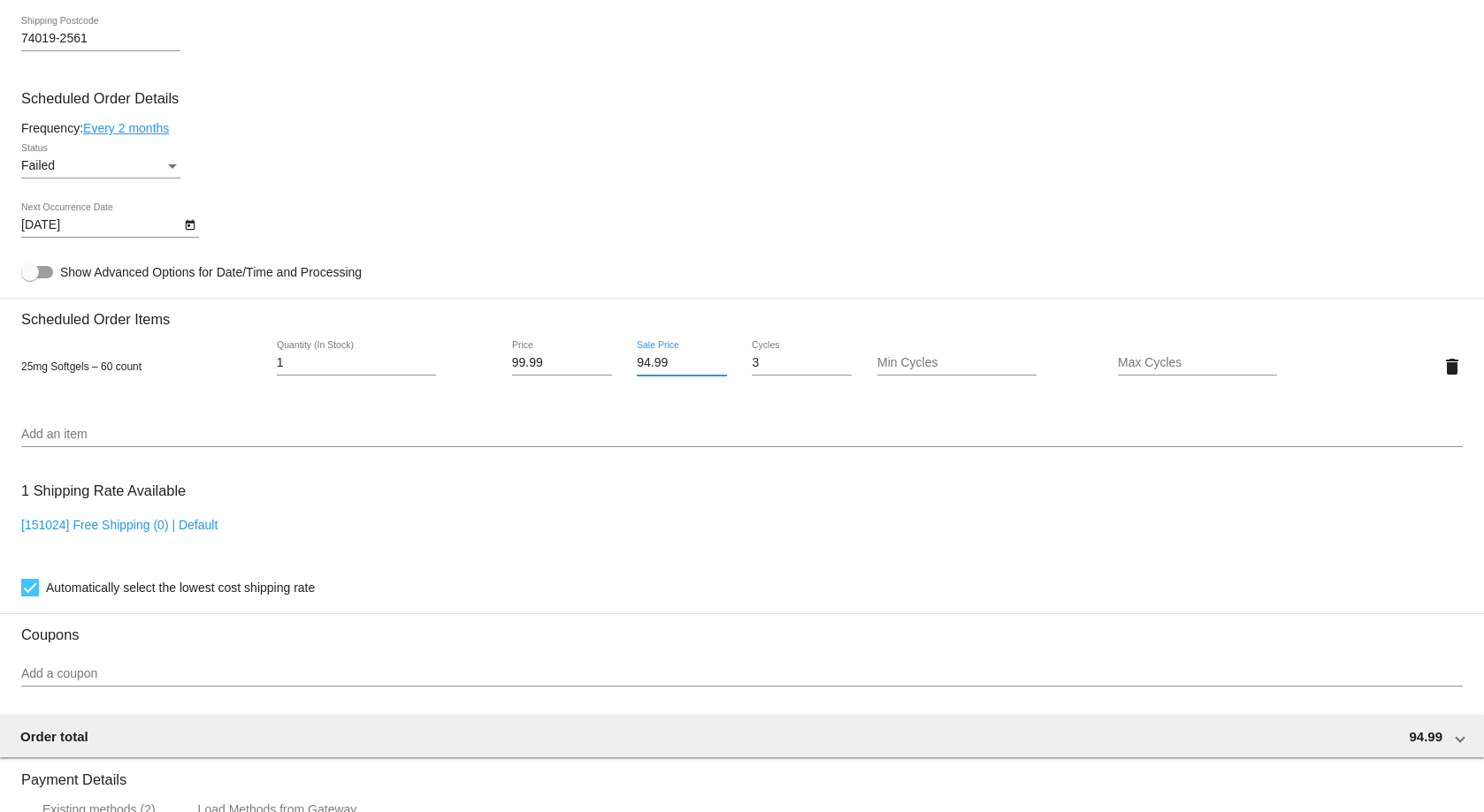
drag, startPoint x: 684, startPoint y: 360, endPoint x: 610, endPoint y: 362, distance: 74.0
click at [610, 362] on div "25mg Softgels – 60 count 1 Quantity (In Stock) 99.99 Price 94.99 Sale Price 3 C…" at bounding box center [742, 366] width 1442 height 50
